Goal: Task Accomplishment & Management: Manage account settings

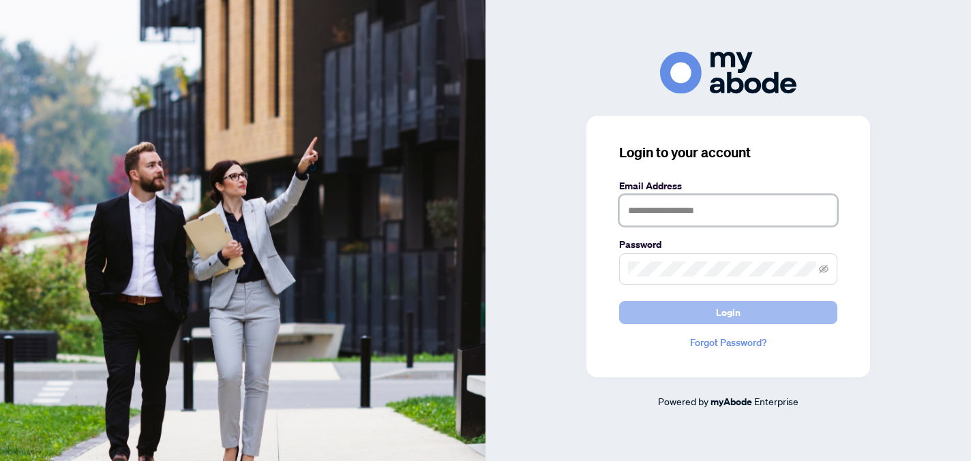
type input "**********"
click at [712, 305] on button "Login" at bounding box center [728, 312] width 218 height 23
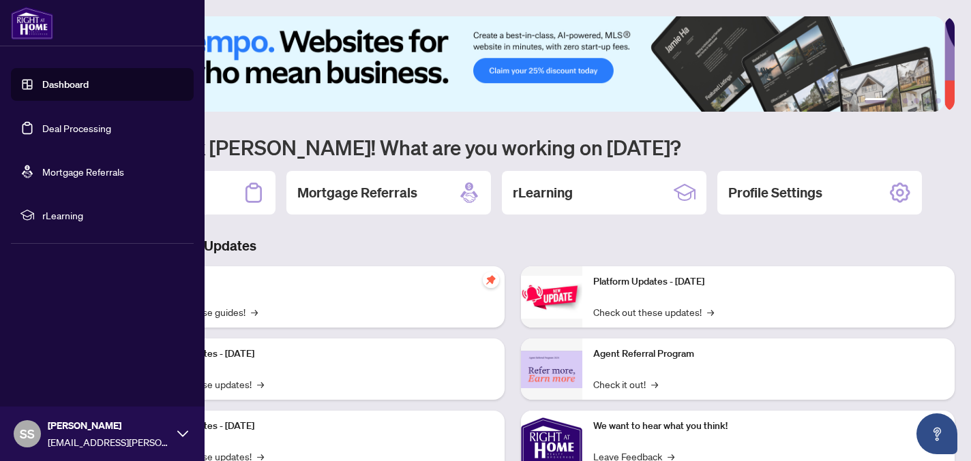
click at [82, 132] on link "Deal Processing" at bounding box center [76, 128] width 69 height 12
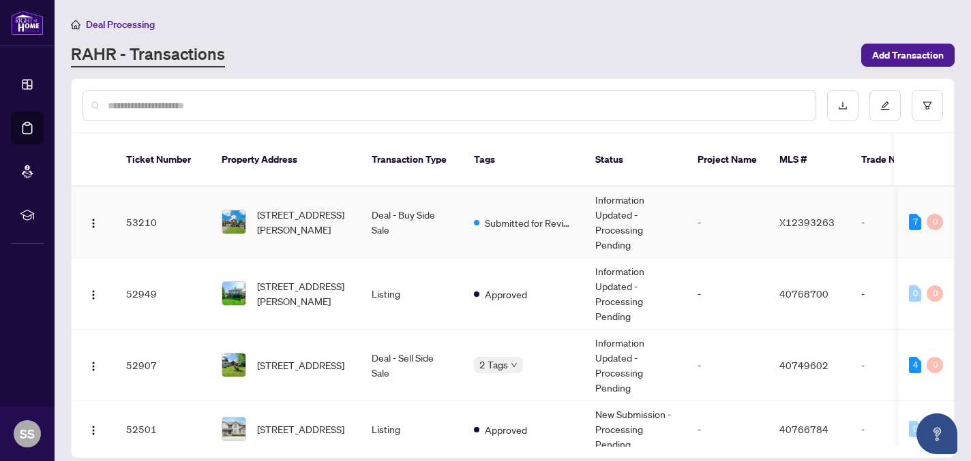
click at [423, 198] on td "Deal - Buy Side Sale" at bounding box center [412, 223] width 102 height 72
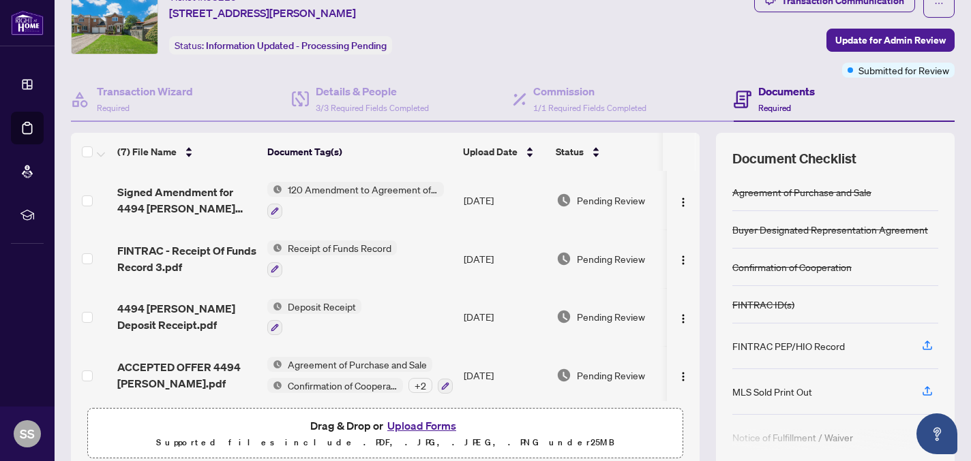
click at [420, 421] on button "Upload Forms" at bounding box center [421, 426] width 77 height 18
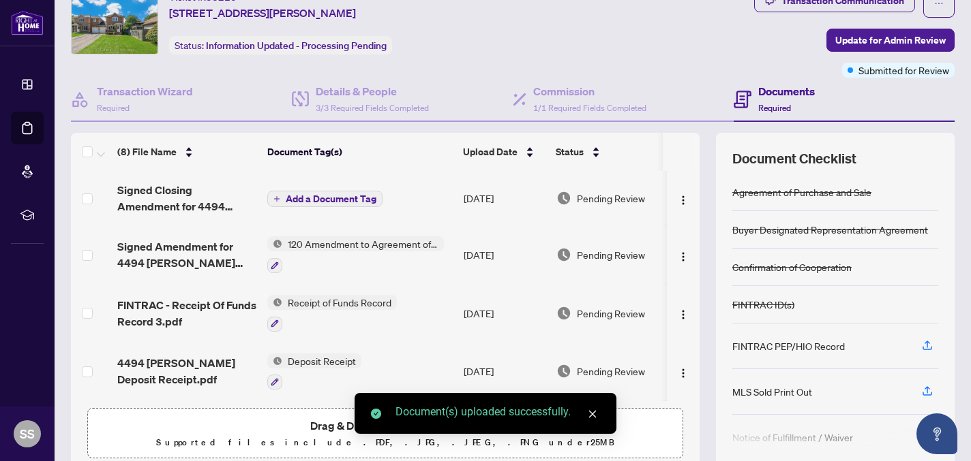
click at [310, 199] on span "Add a Document Tag" at bounding box center [331, 199] width 91 height 10
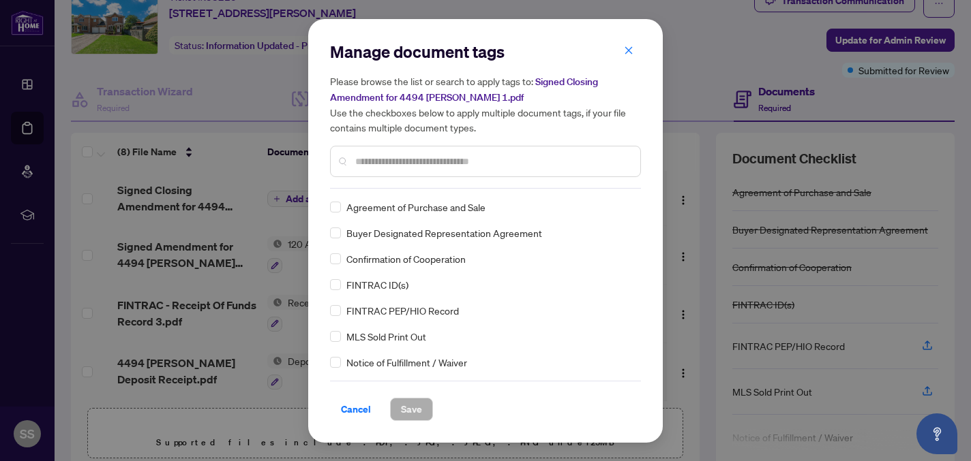
click at [350, 162] on div at bounding box center [485, 161] width 311 height 31
click at [353, 161] on div at bounding box center [485, 161] width 311 height 31
click at [359, 157] on input "text" at bounding box center [492, 161] width 274 height 15
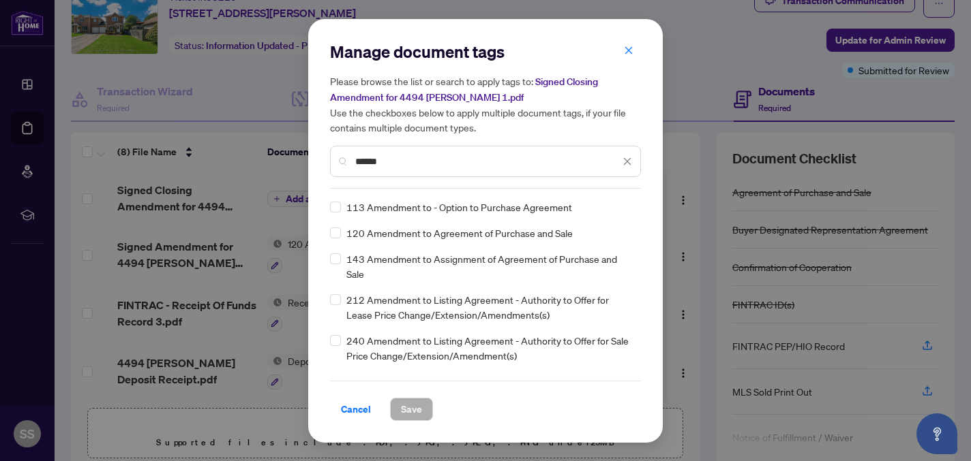
type input "******"
click at [408, 409] on span "Save" at bounding box center [411, 410] width 21 height 22
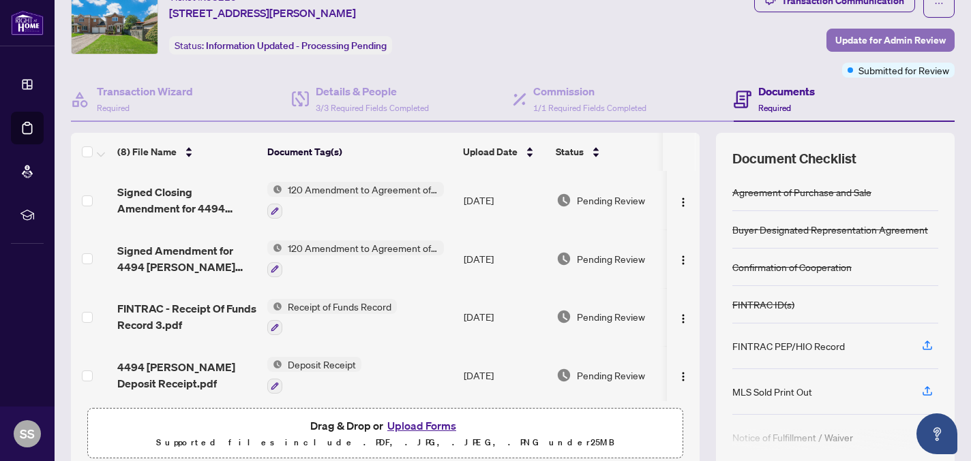
click at [896, 33] on span "Update for Admin Review" at bounding box center [890, 40] width 110 height 22
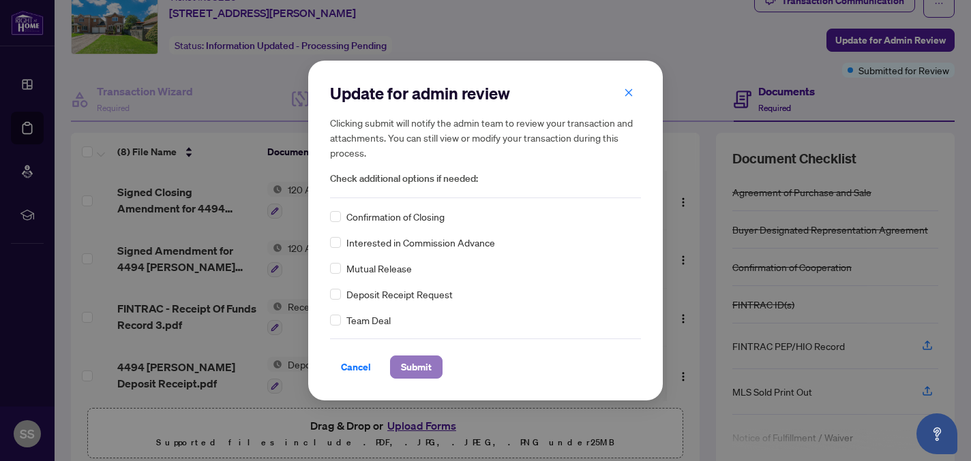
click at [414, 369] on span "Submit" at bounding box center [416, 367] width 31 height 22
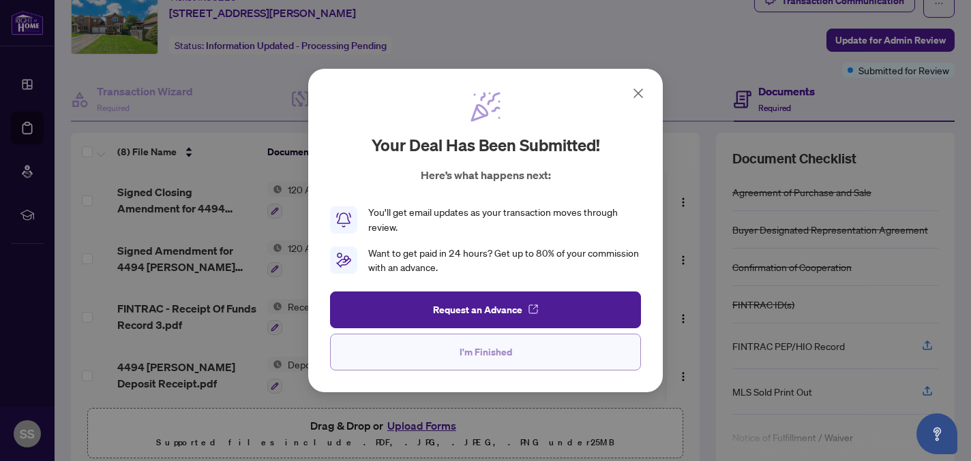
click at [492, 352] on span "I'm Finished" at bounding box center [485, 352] width 52 height 22
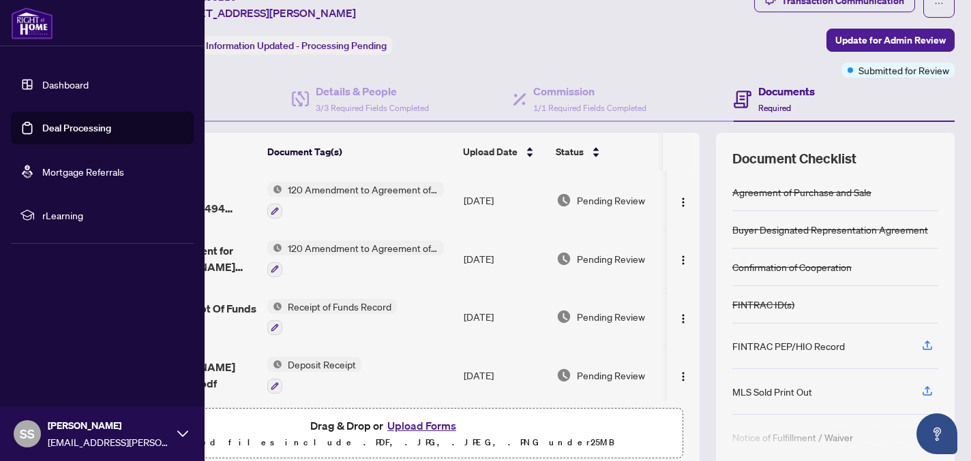
click at [63, 131] on link "Deal Processing" at bounding box center [76, 128] width 69 height 12
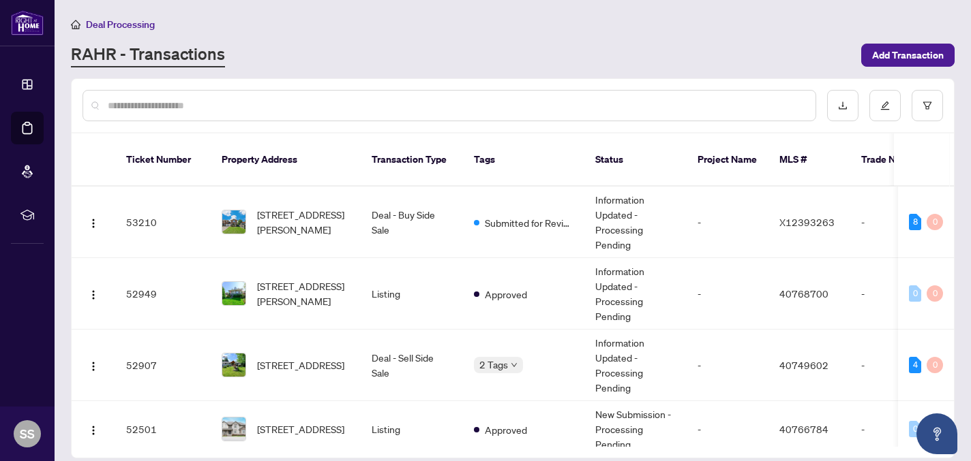
click at [259, 102] on input "text" at bounding box center [456, 105] width 697 height 15
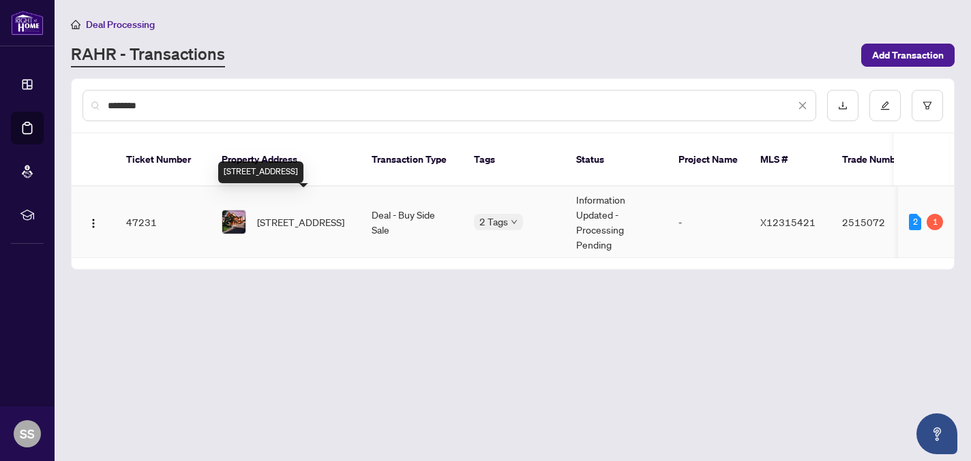
type input "********"
click at [316, 215] on span "[STREET_ADDRESS]" at bounding box center [300, 222] width 87 height 15
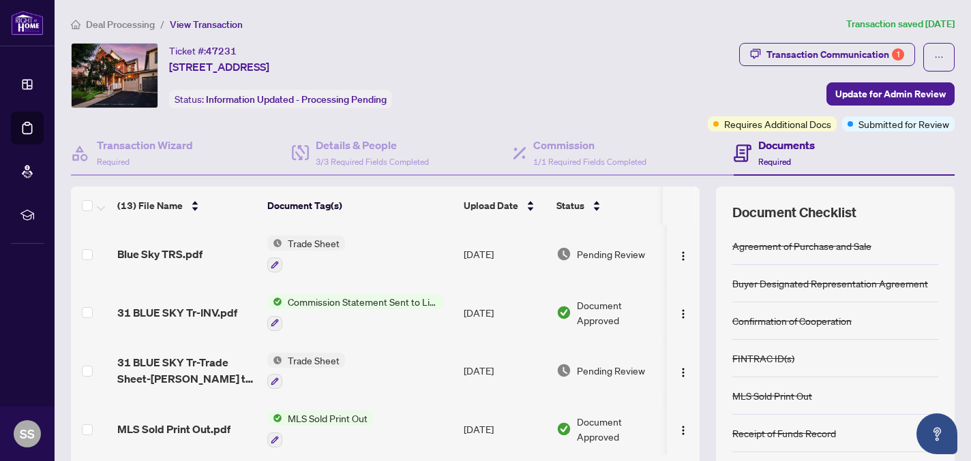
click at [329, 245] on span "Trade Sheet" at bounding box center [313, 243] width 63 height 15
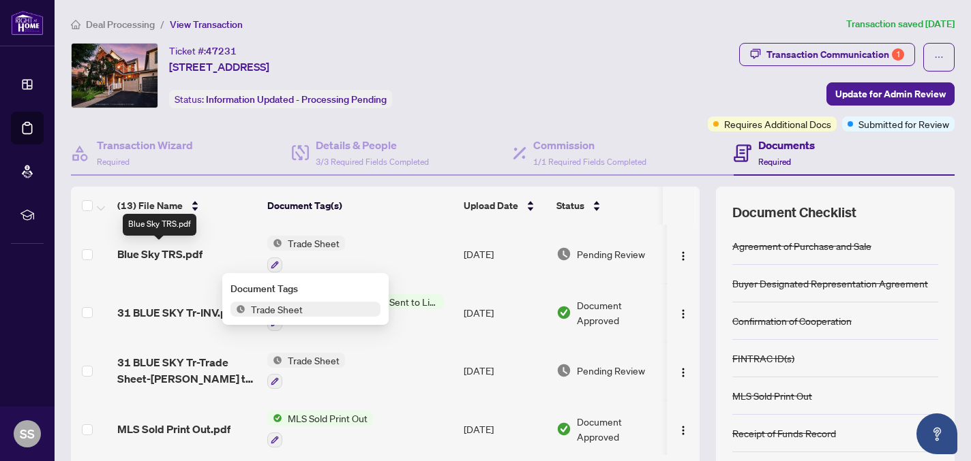
click at [153, 254] on span "Blue Sky TRS.pdf" at bounding box center [159, 254] width 85 height 16
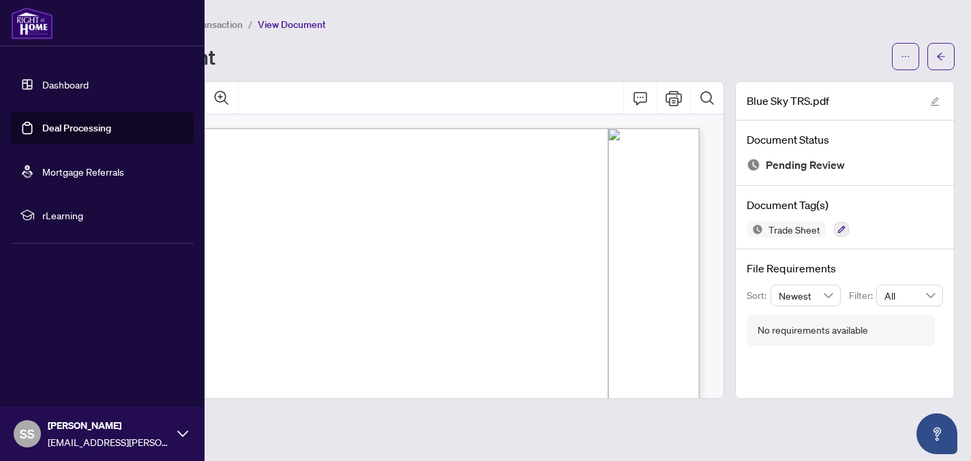
click at [42, 124] on link "Deal Processing" at bounding box center [76, 128] width 69 height 12
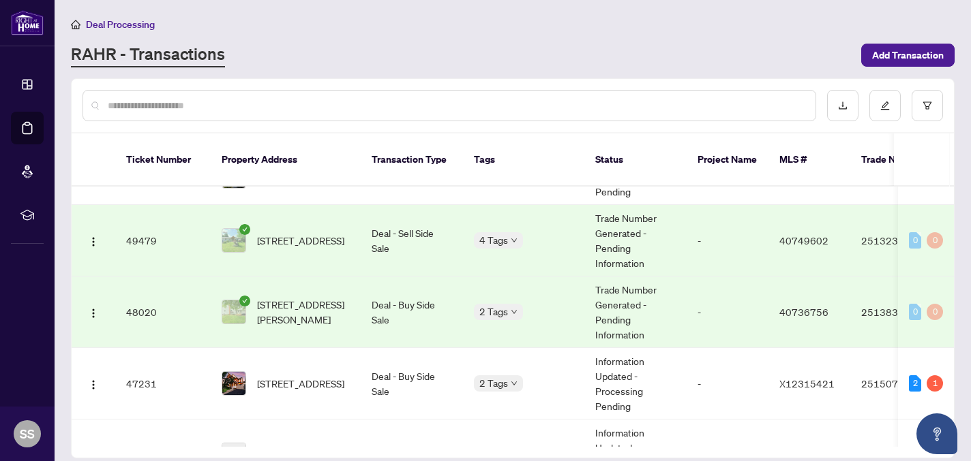
scroll to position [421, 0]
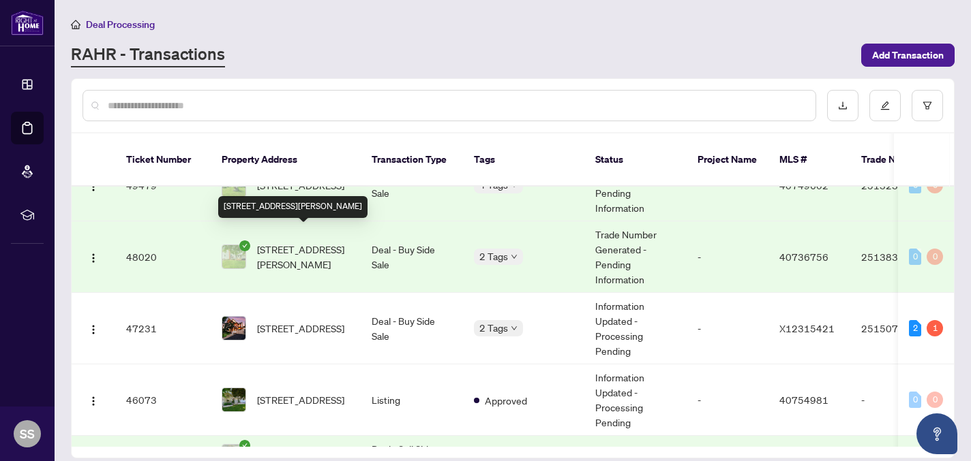
click at [325, 242] on span "[STREET_ADDRESS][PERSON_NAME]" at bounding box center [303, 257] width 93 height 30
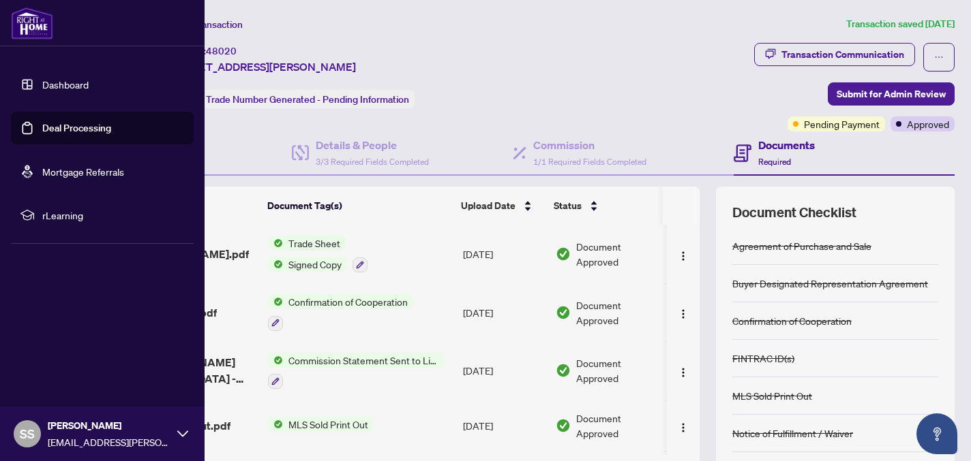
click at [42, 122] on link "Deal Processing" at bounding box center [76, 128] width 69 height 12
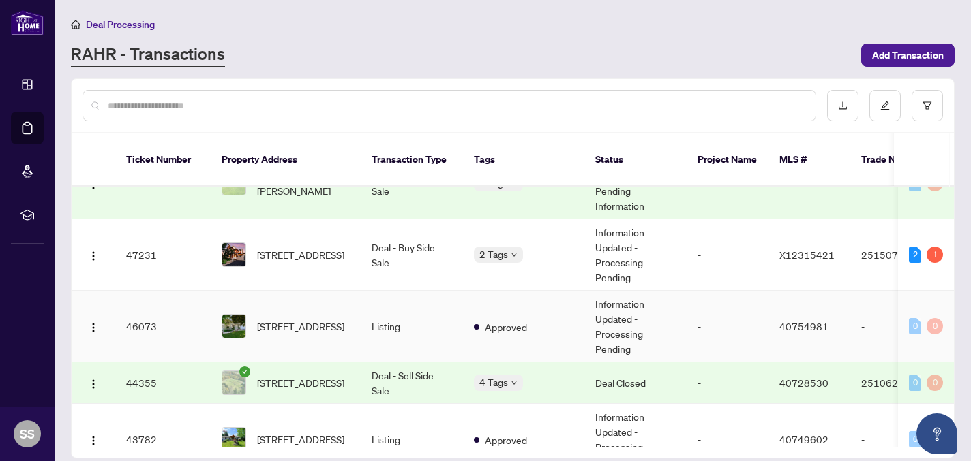
scroll to position [497, 0]
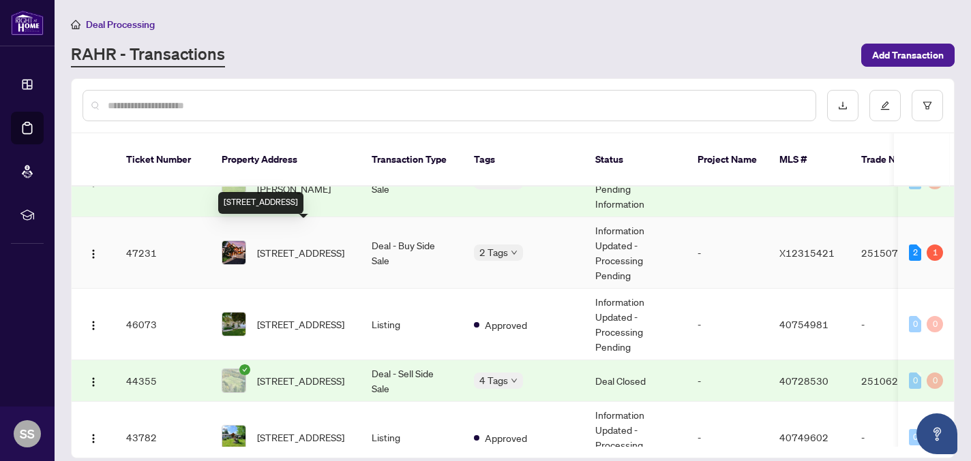
click at [307, 245] on span "[STREET_ADDRESS]" at bounding box center [300, 252] width 87 height 15
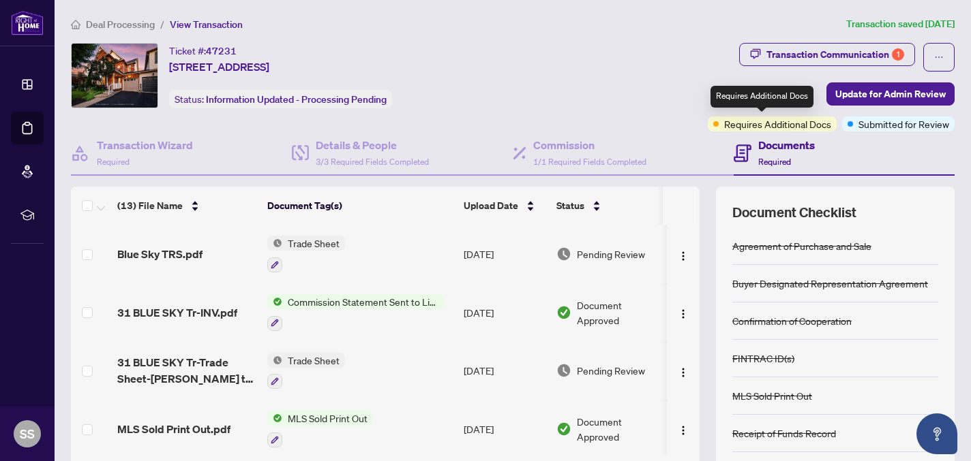
click at [801, 122] on span "Requires Additional Docs" at bounding box center [777, 124] width 107 height 15
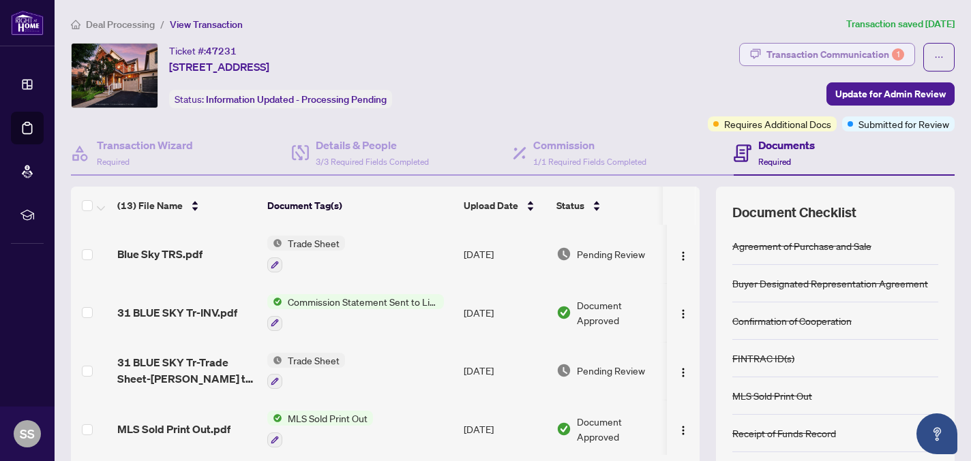
click at [891, 55] on div "1" at bounding box center [897, 54] width 12 height 12
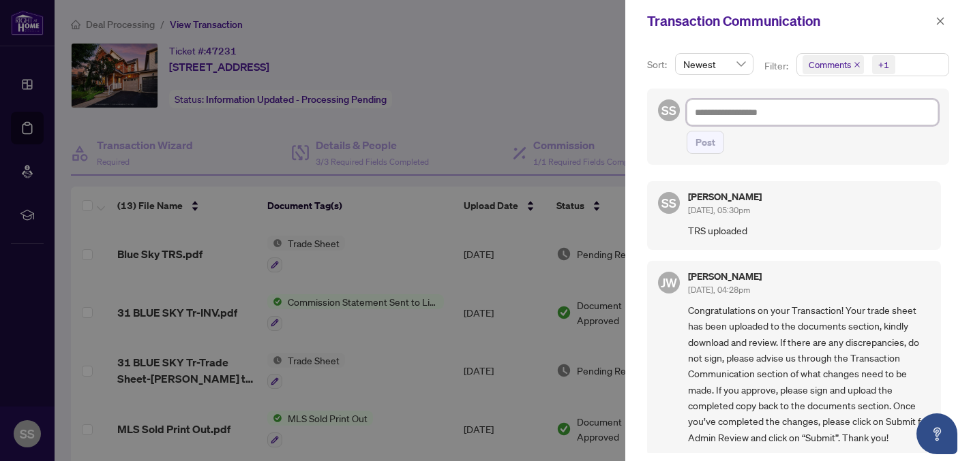
click at [729, 118] on textarea at bounding box center [811, 113] width 251 height 26
click at [935, 20] on icon "close" at bounding box center [940, 21] width 10 height 10
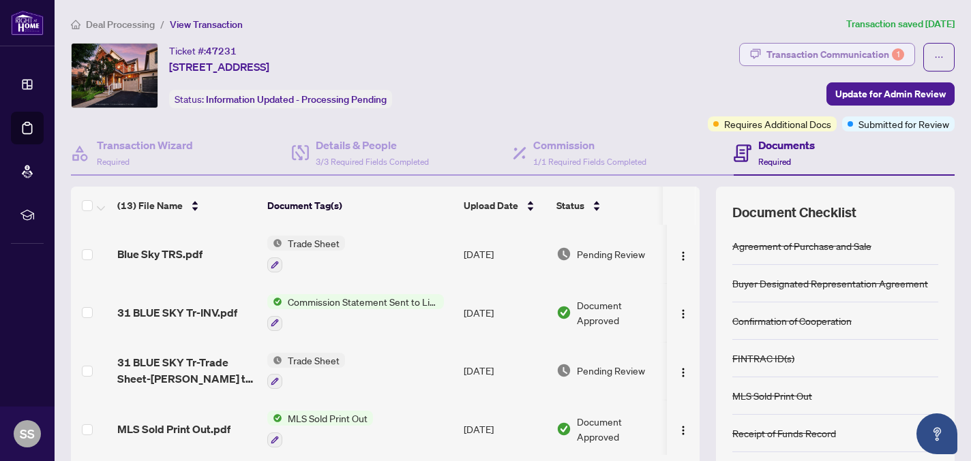
click at [868, 54] on div "Transaction Communication 1" at bounding box center [835, 55] width 138 height 22
